Goal: Find specific page/section: Find specific page/section

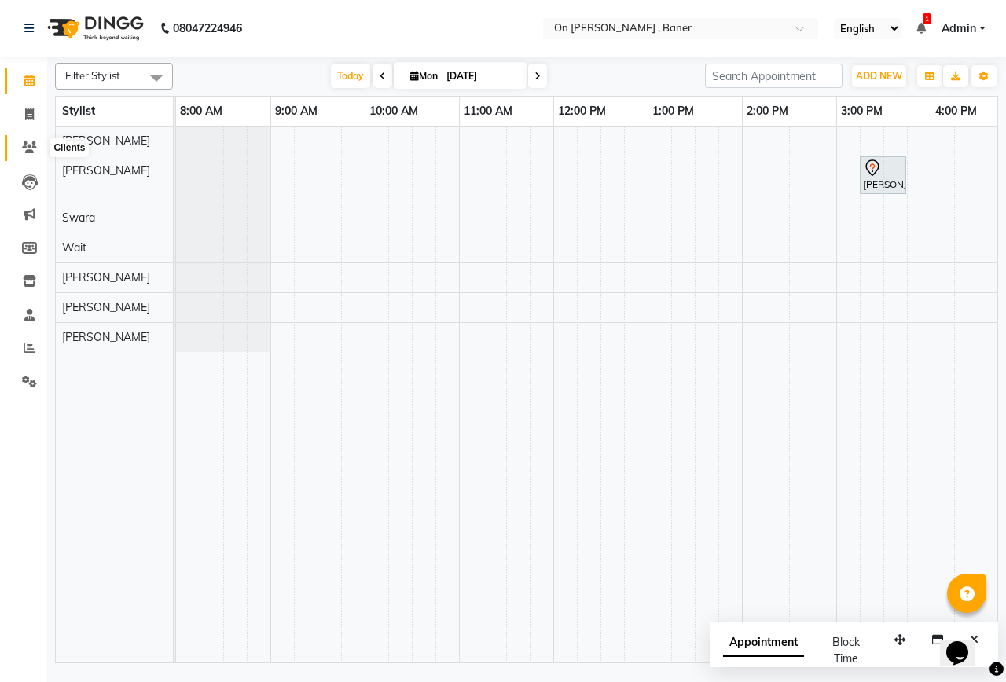
click at [27, 142] on icon at bounding box center [29, 147] width 15 height 12
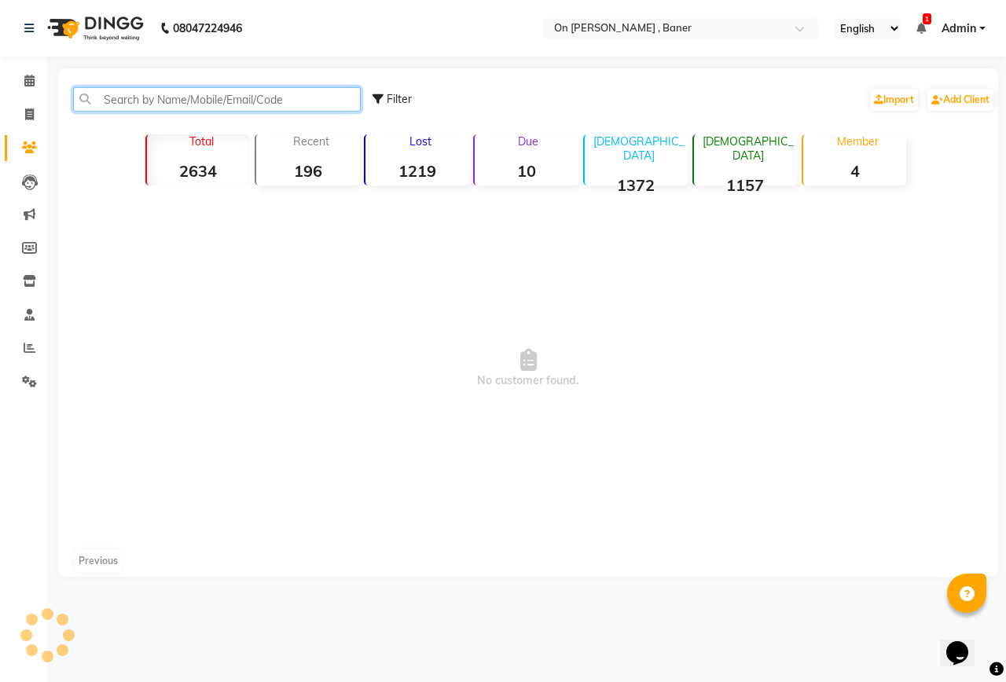
click at [155, 98] on input "text" at bounding box center [217, 99] width 288 height 24
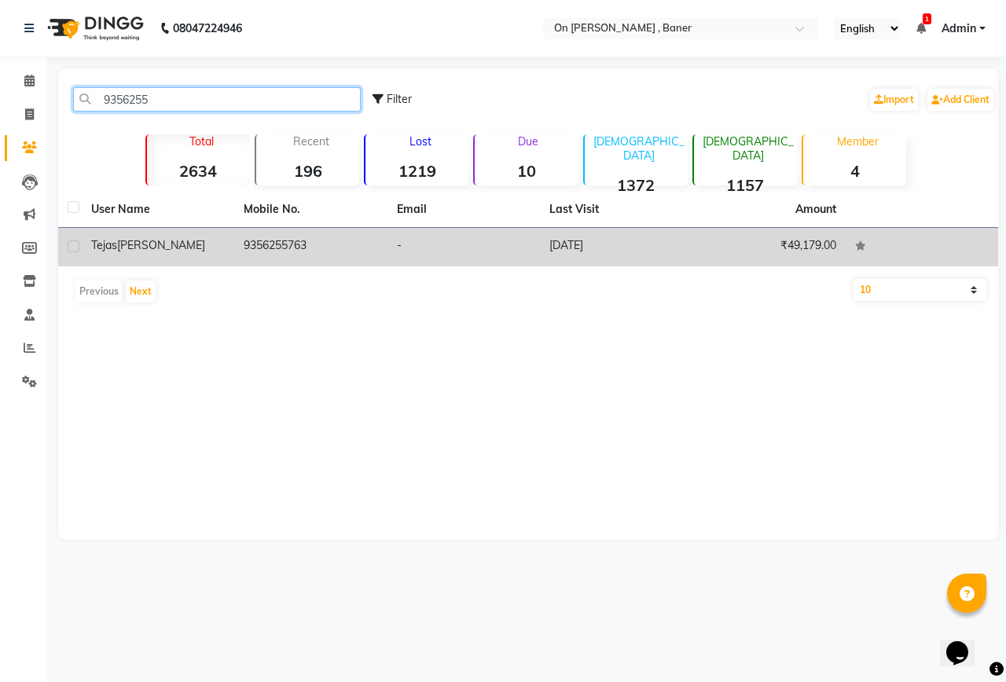
type input "9356255"
click at [274, 250] on td "9356255763" at bounding box center [310, 247] width 152 height 39
